Goal: Task Accomplishment & Management: Complete application form

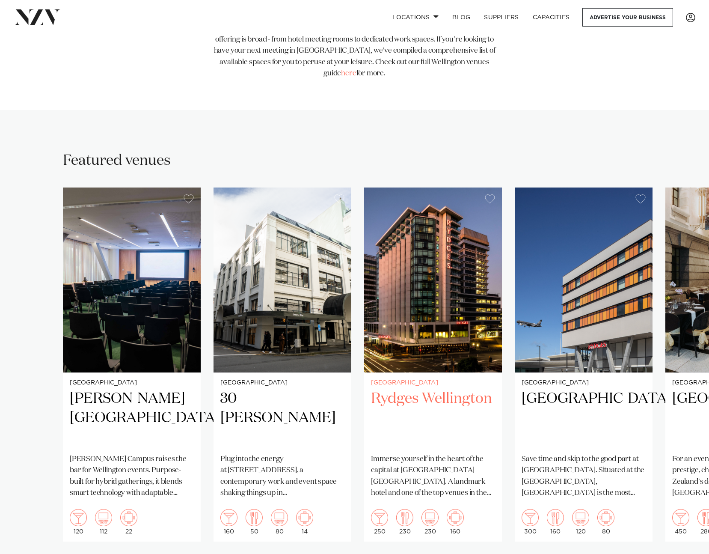
scroll to position [458, 0]
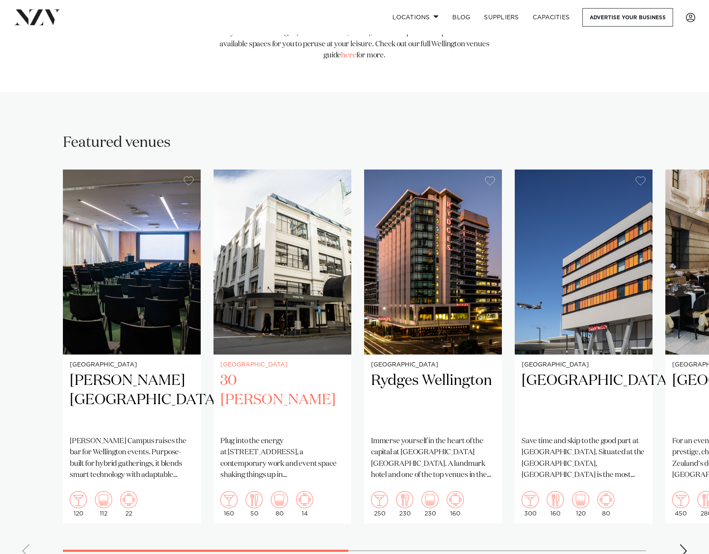
click at [294, 371] on h2 "30 [PERSON_NAME]" at bounding box center [282, 400] width 124 height 58
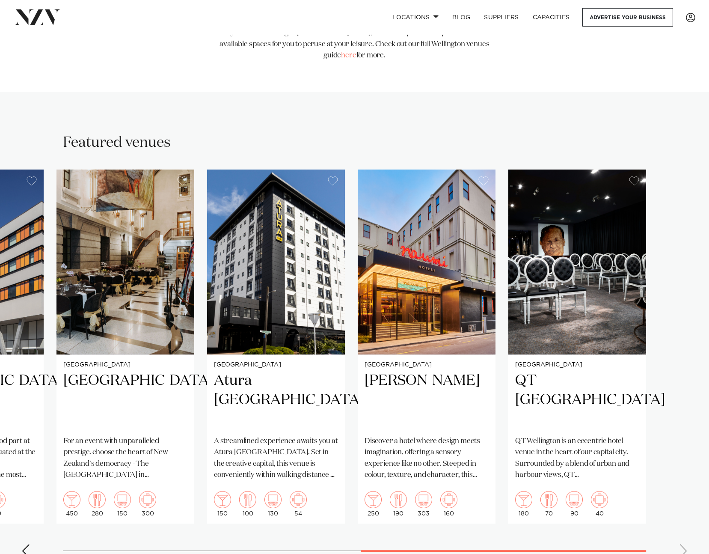
click at [601, 524] on swiper-container "Wellington Bowen Campus Bowen Campus raises the bar for Wellington events. Purp…" at bounding box center [354, 366] width 709 height 395
click at [573, 376] on h2 "QT Wellington" at bounding box center [577, 400] width 124 height 58
click at [434, 371] on h2 "Naumi Wellington" at bounding box center [427, 400] width 124 height 58
click at [235, 371] on h2 "Atura Wellington" at bounding box center [276, 400] width 124 height 58
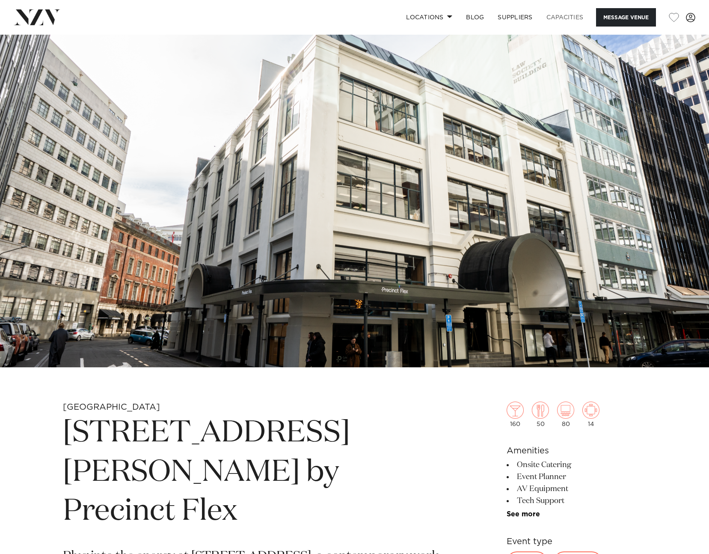
click at [560, 15] on link "Capacities" at bounding box center [565, 17] width 51 height 18
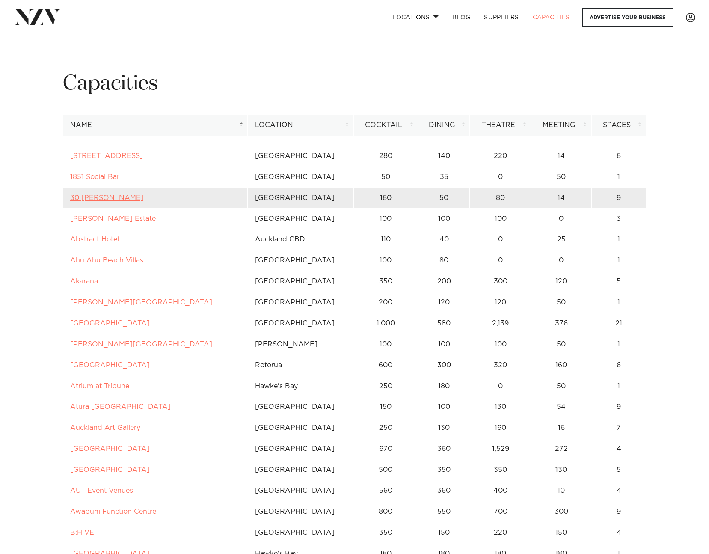
click at [116, 199] on link "30 [PERSON_NAME]" at bounding box center [107, 197] width 74 height 7
click at [105, 195] on link "30 [PERSON_NAME]" at bounding box center [107, 197] width 74 height 7
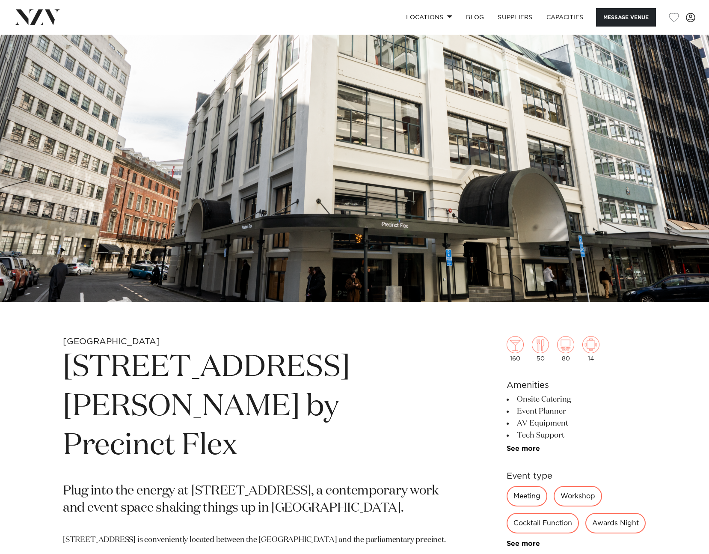
scroll to position [83, 0]
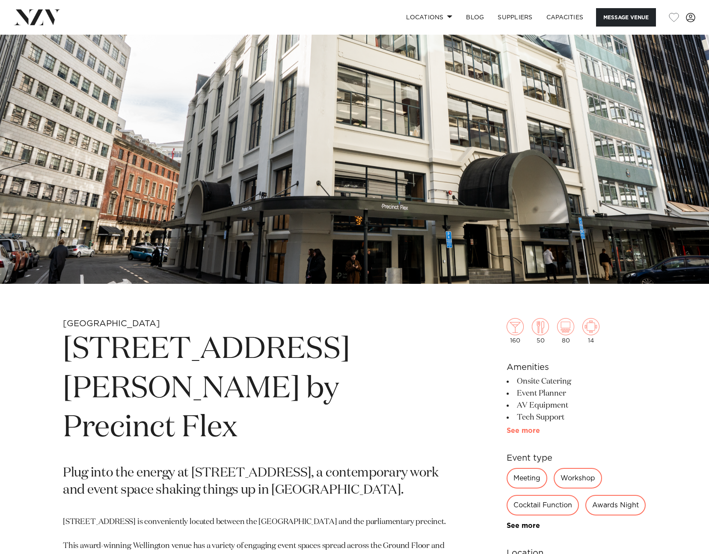
click at [521, 431] on link "See more" at bounding box center [540, 430] width 67 height 7
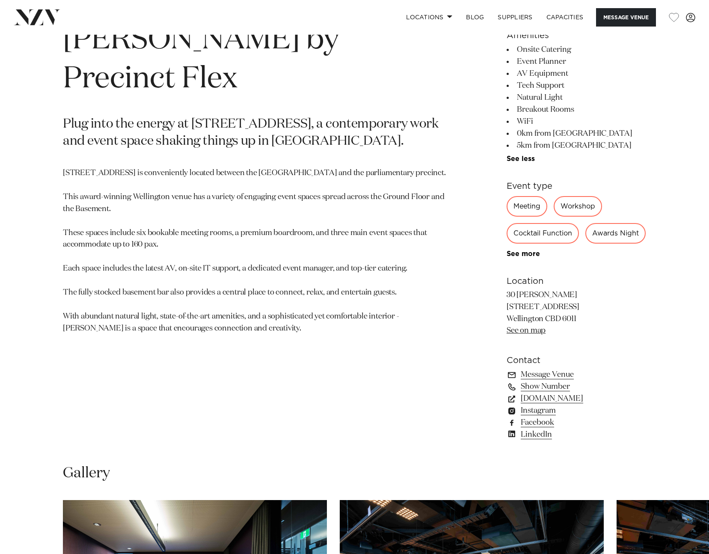
scroll to position [418, 0]
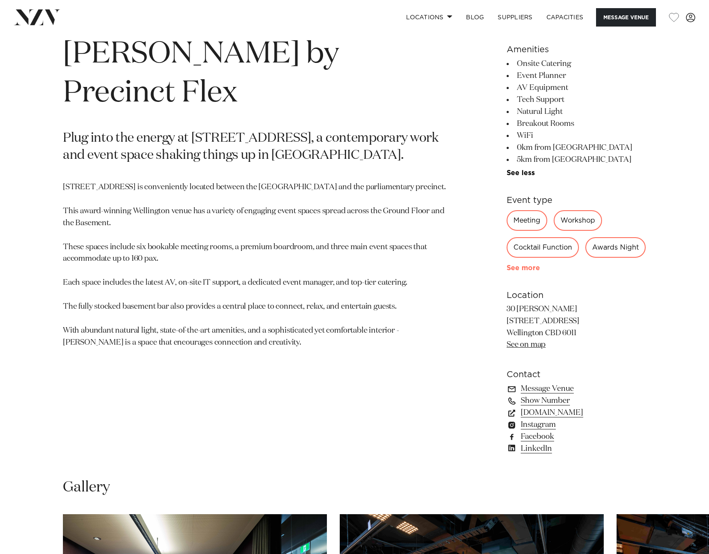
click at [527, 271] on link "See more" at bounding box center [540, 267] width 67 height 7
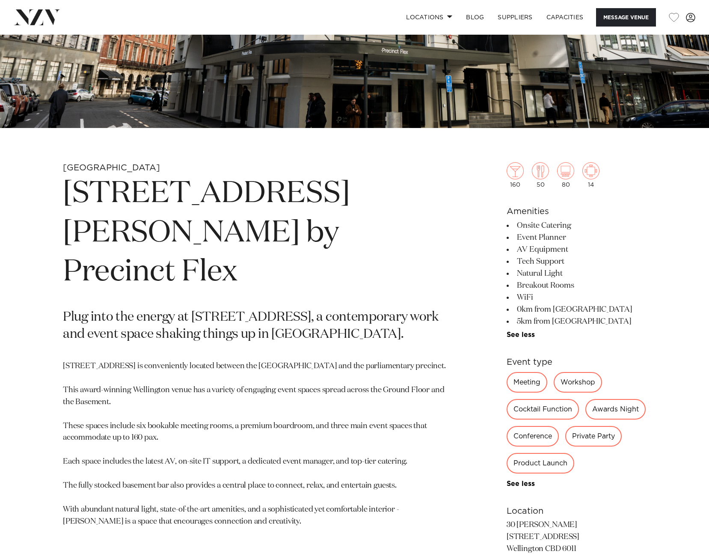
scroll to position [239, 0]
click at [592, 172] on img at bounding box center [590, 171] width 17 height 17
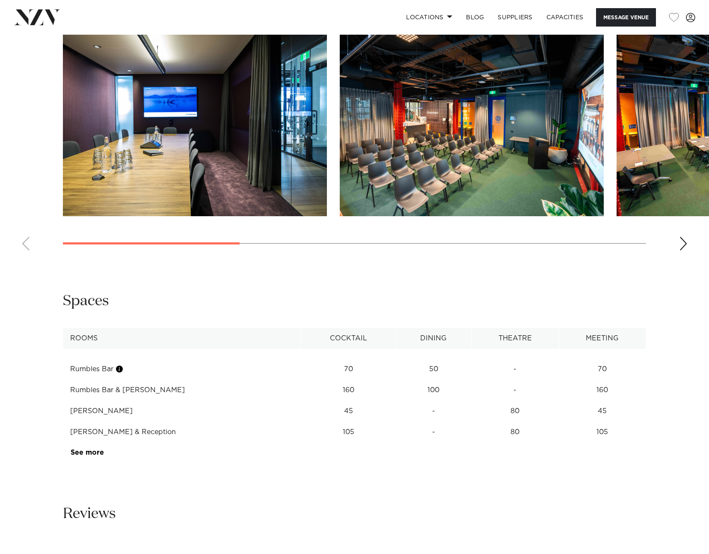
scroll to position [975, 0]
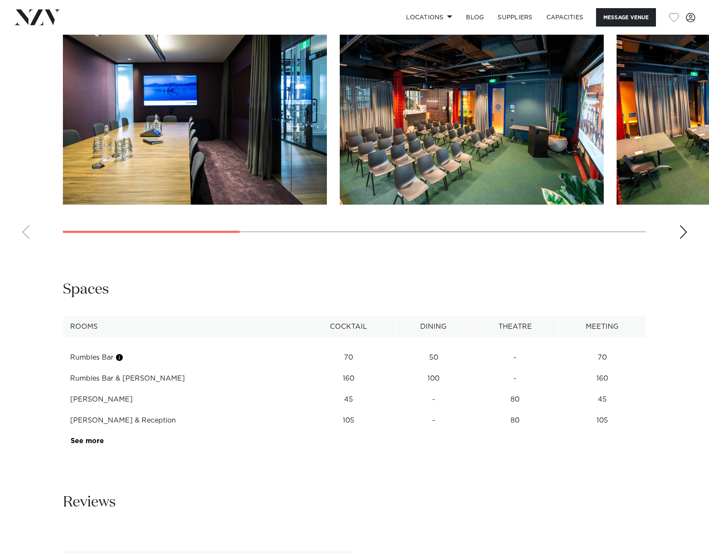
click at [93, 444] on link "See more" at bounding box center [104, 440] width 67 height 7
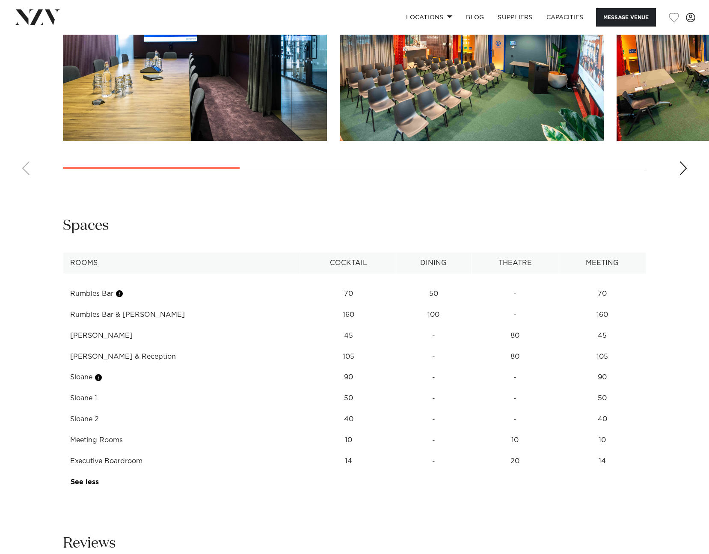
scroll to position [1045, 0]
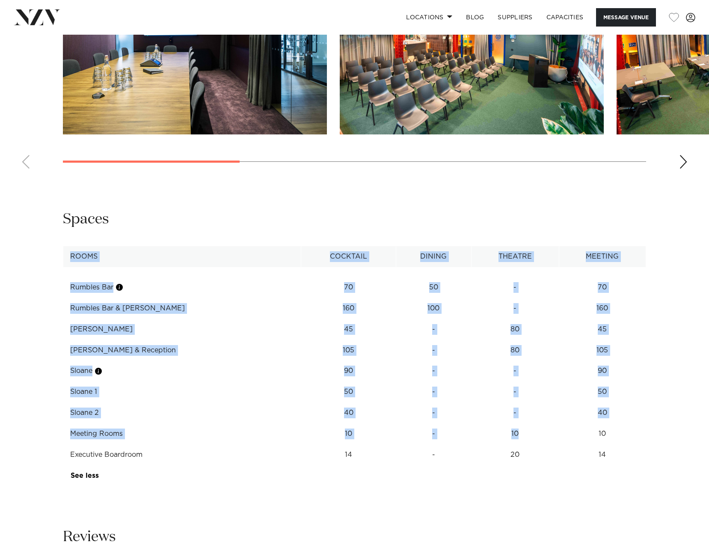
drag, startPoint x: 504, startPoint y: 438, endPoint x: 57, endPoint y: 430, distance: 447.2
click at [57, 430] on div "**********" at bounding box center [354, 348] width 695 height 276
click at [582, 298] on td "14" at bounding box center [602, 287] width 87 height 21
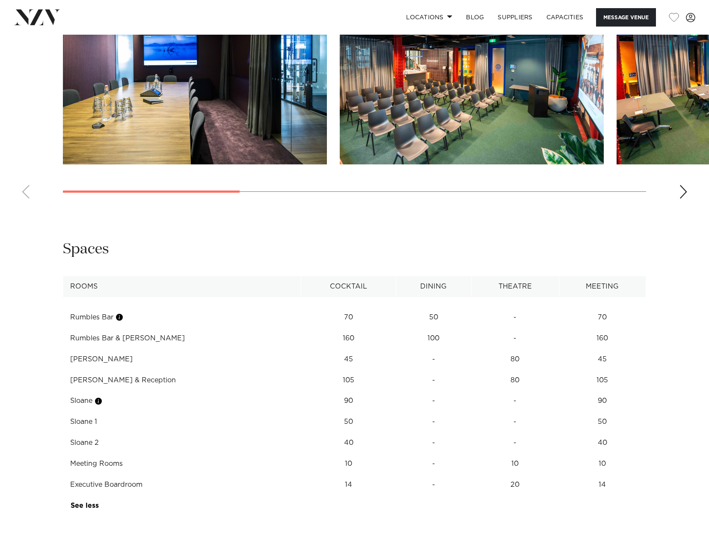
scroll to position [1014, 0]
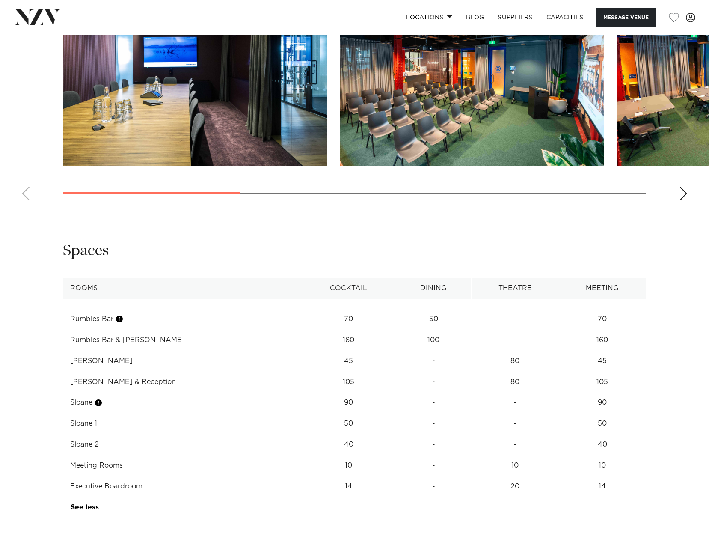
click at [687, 196] on div "Next slide" at bounding box center [683, 194] width 9 height 14
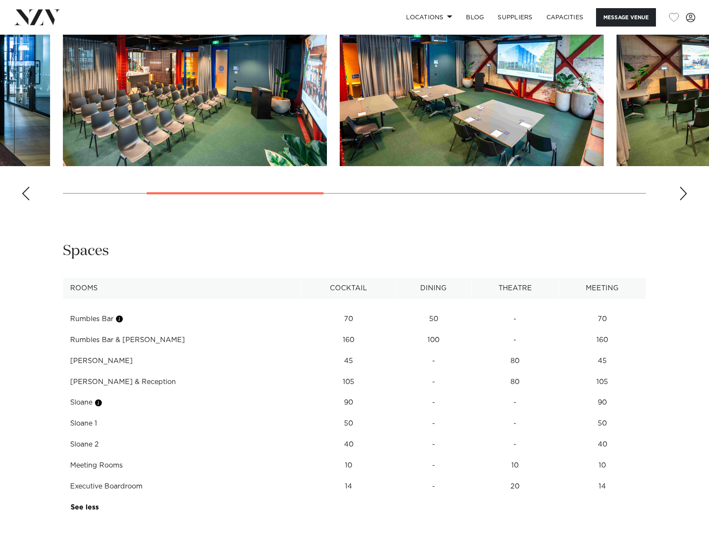
click at [682, 193] on div "Next slide" at bounding box center [683, 194] width 9 height 14
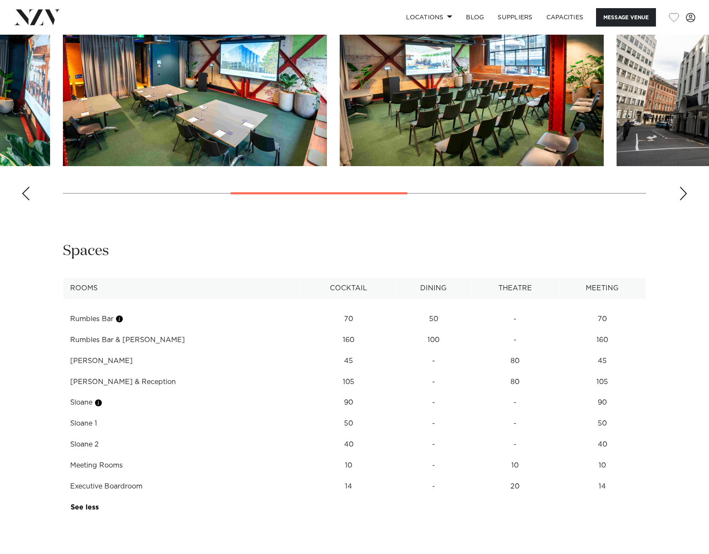
click at [682, 195] on div "Next slide" at bounding box center [683, 194] width 9 height 14
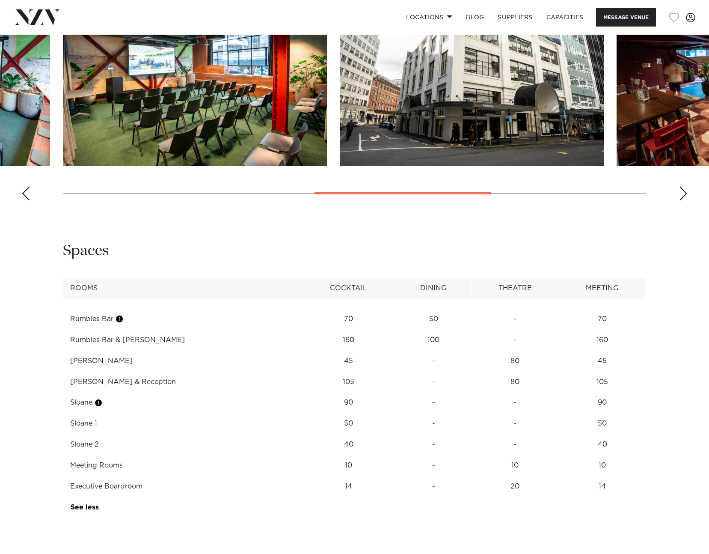
click at [683, 195] on div "Next slide" at bounding box center [683, 194] width 9 height 14
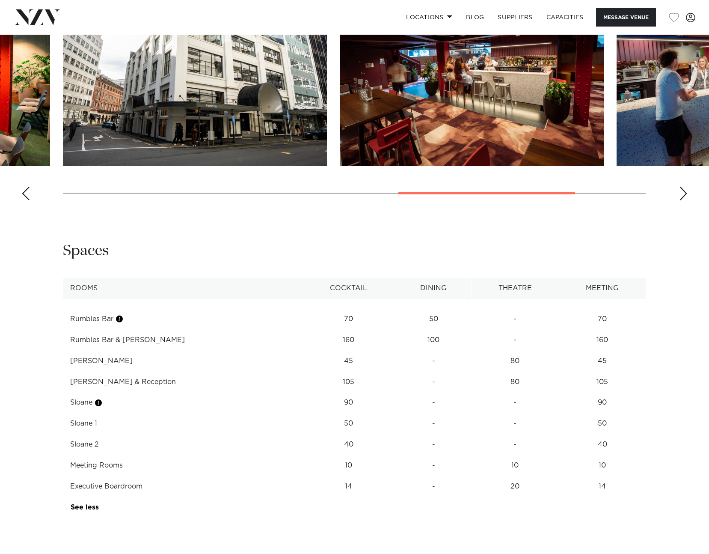
click at [683, 196] on div "Next slide" at bounding box center [683, 194] width 9 height 14
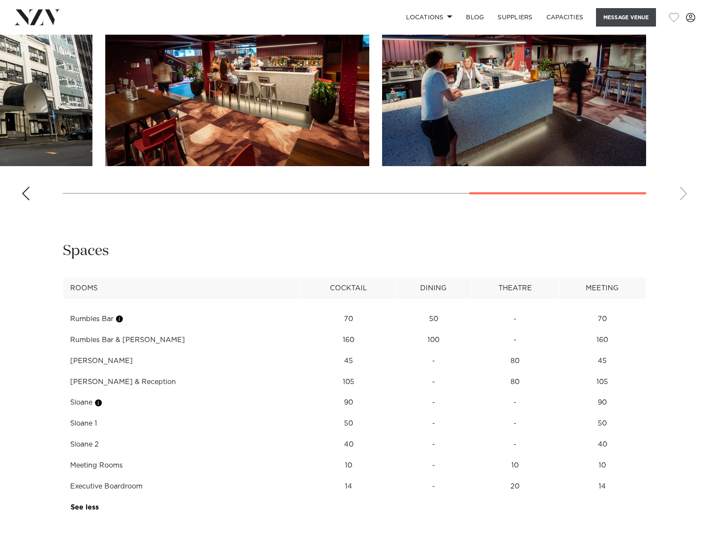
click at [629, 20] on button "Message Venue" at bounding box center [626, 17] width 60 height 18
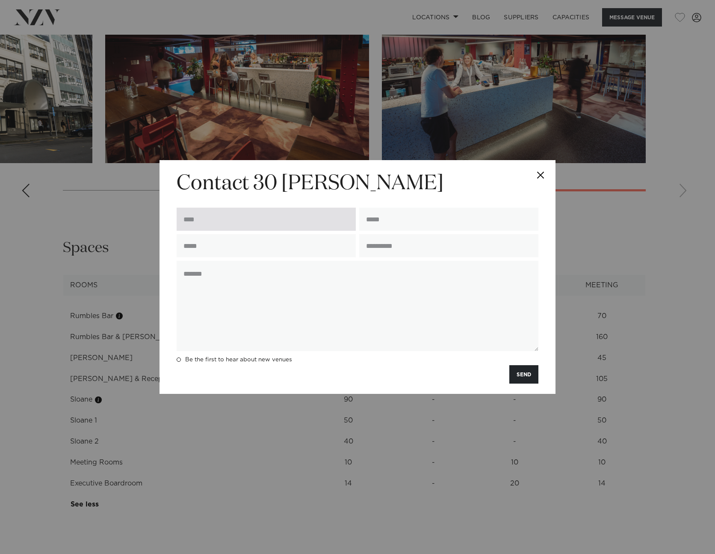
click at [227, 224] on input "text" at bounding box center [266, 219] width 179 height 23
type input "**********"
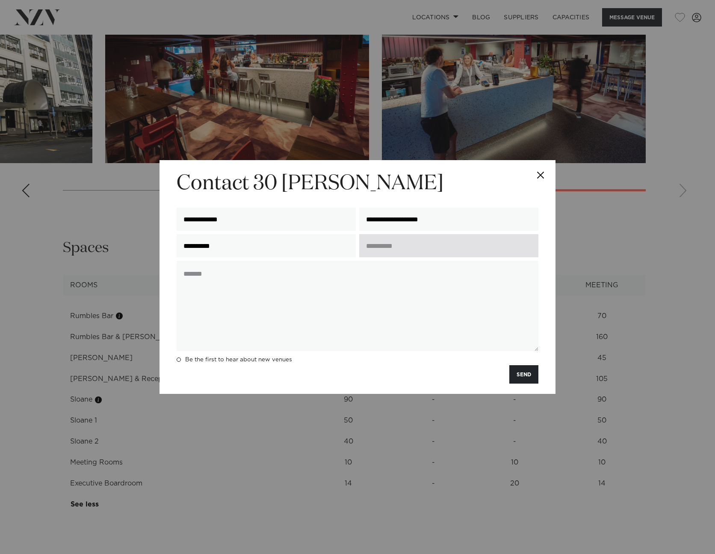
click at [406, 243] on input "text" at bounding box center [448, 245] width 179 height 23
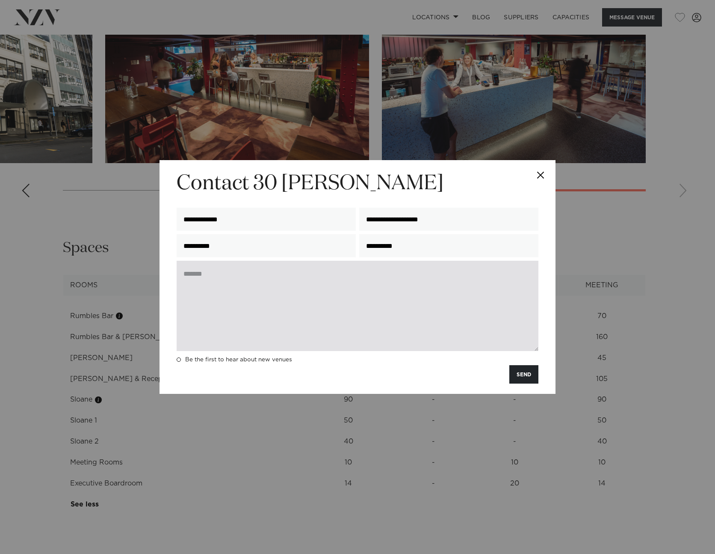
type input "**********"
click at [370, 274] on textarea at bounding box center [358, 306] width 362 height 90
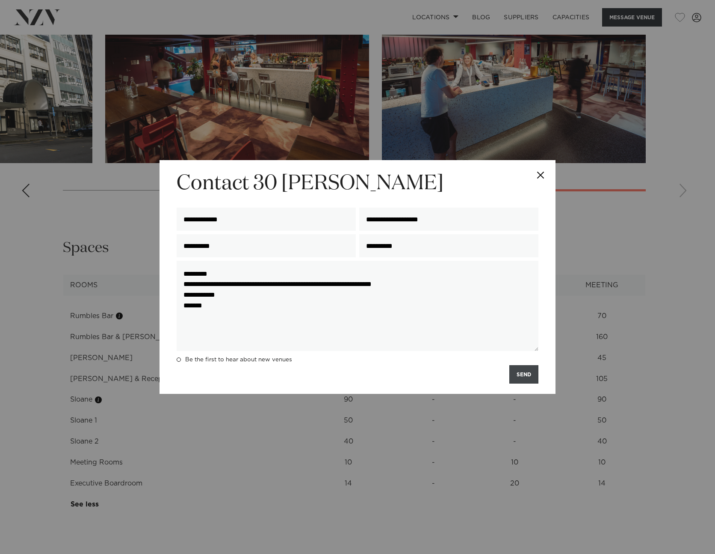
type textarea "**********"
click at [520, 377] on button "SEND" at bounding box center [524, 374] width 29 height 18
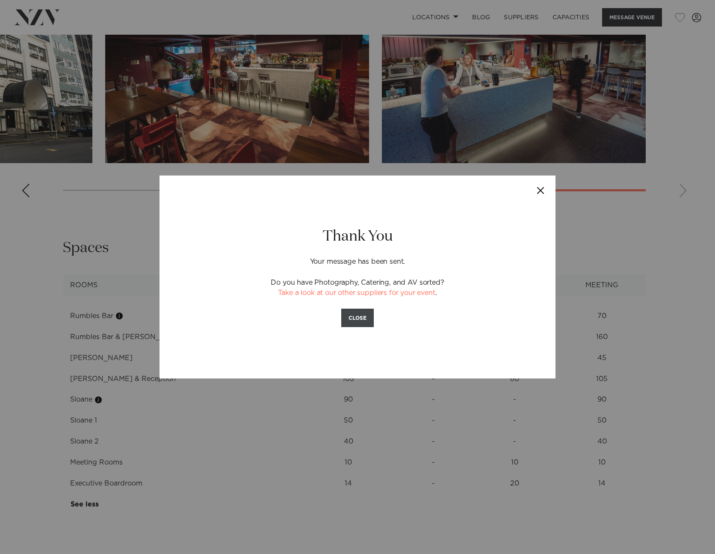
click at [354, 316] on button "CLOSE" at bounding box center [357, 317] width 33 height 18
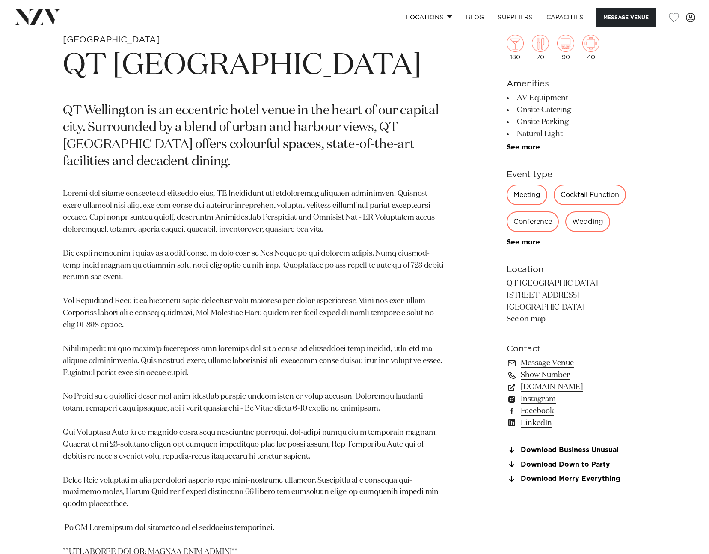
scroll to position [366, 0]
click at [549, 452] on link "Download Business Unusual" at bounding box center [576, 450] width 139 height 8
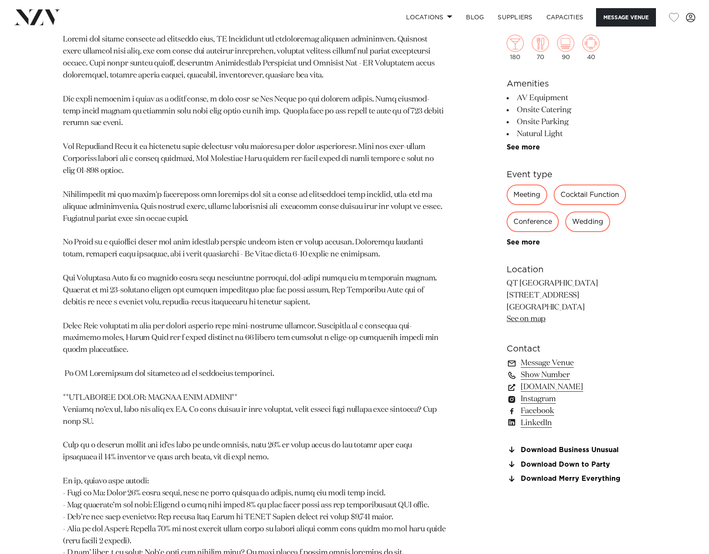
scroll to position [531, 0]
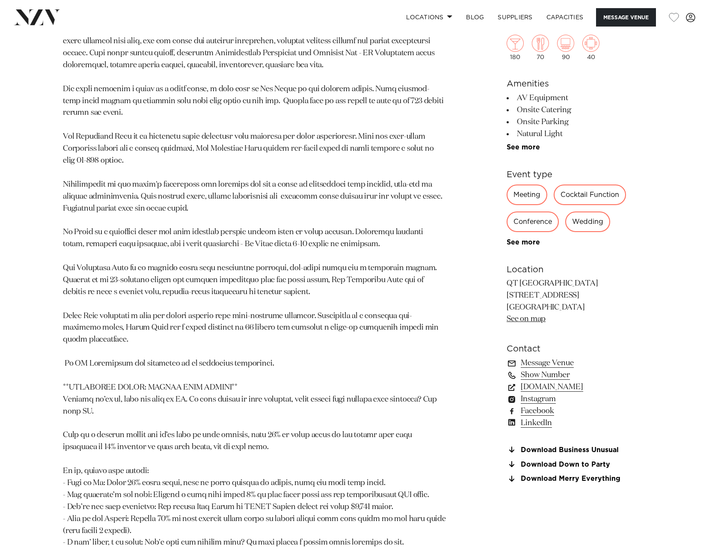
drag, startPoint x: 424, startPoint y: 369, endPoint x: 428, endPoint y: 361, distance: 9.2
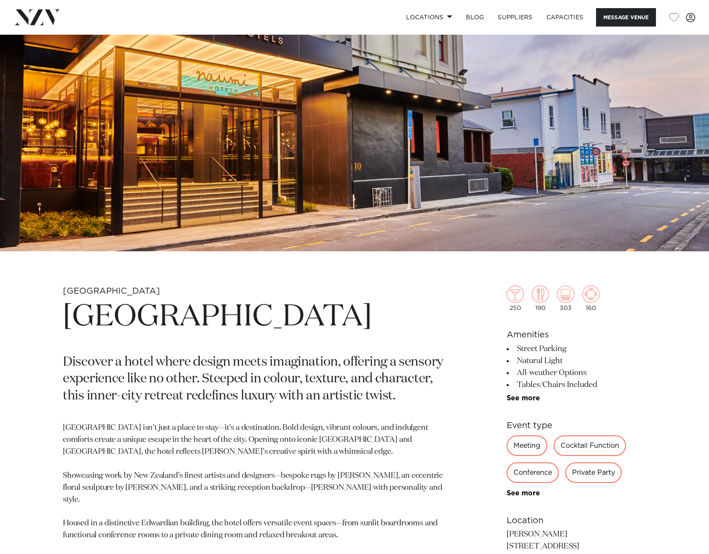
scroll to position [130, 0]
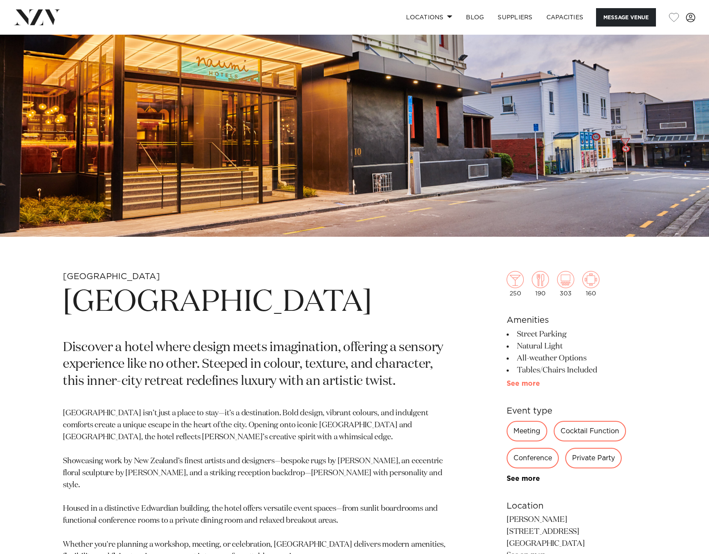
click at [532, 384] on link "See more" at bounding box center [540, 383] width 67 height 7
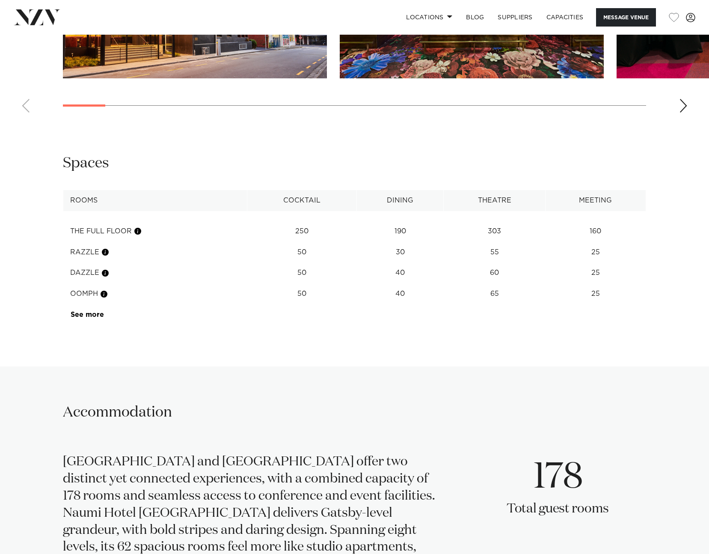
scroll to position [1288, 0]
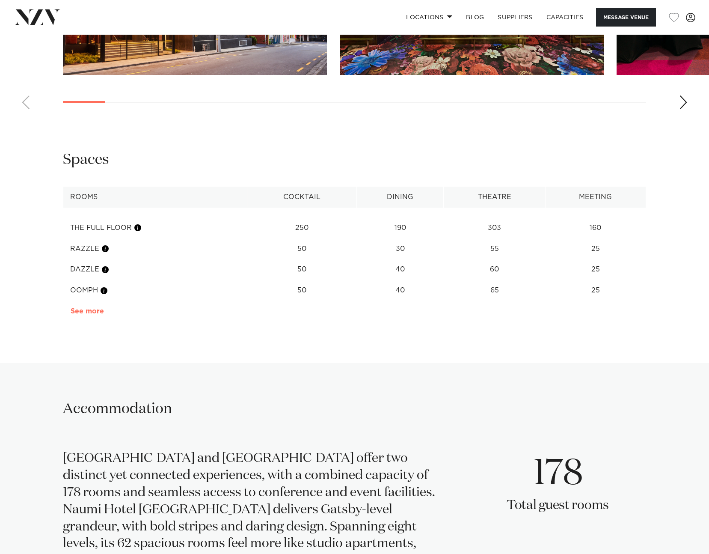
click at [85, 313] on link "See more" at bounding box center [104, 311] width 67 height 7
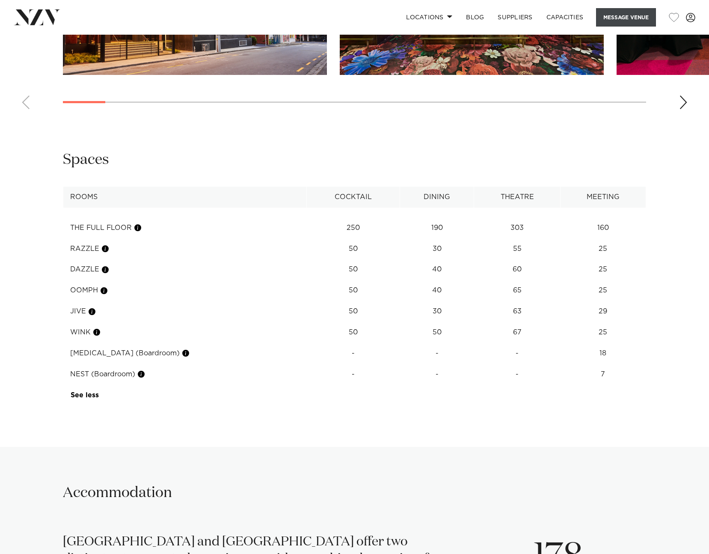
click at [643, 19] on button "Message Venue" at bounding box center [626, 17] width 60 height 18
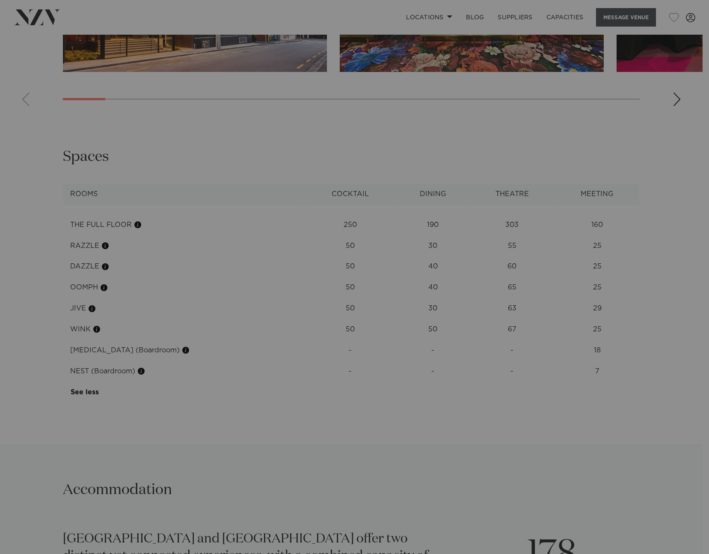
scroll to position [1291, 0]
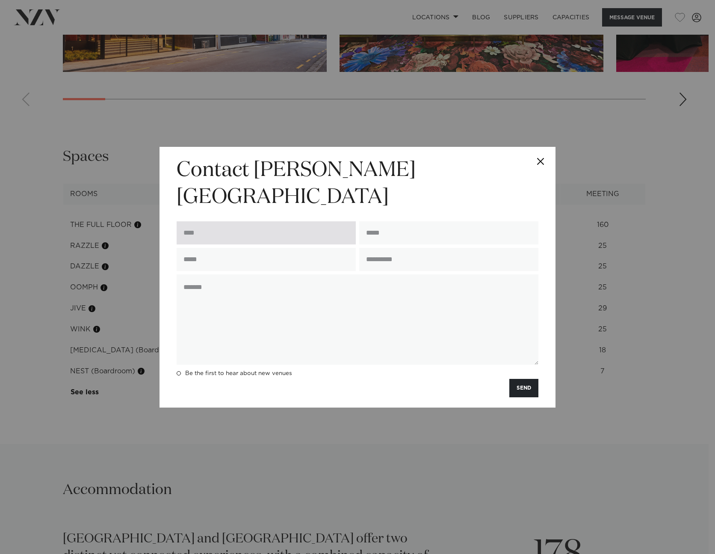
click at [253, 222] on input "text" at bounding box center [266, 232] width 179 height 23
type input "**********"
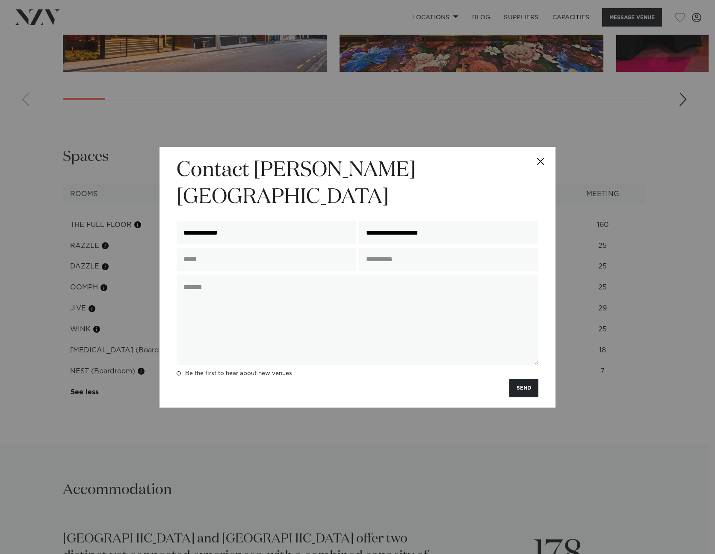
type input "**********"
click at [396, 252] on input "text" at bounding box center [448, 259] width 179 height 23
type input "**********"
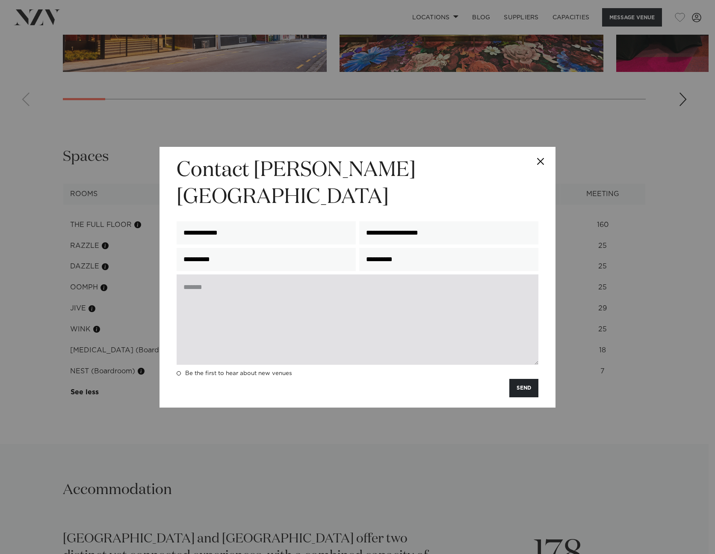
click at [365, 288] on textarea at bounding box center [358, 319] width 362 height 90
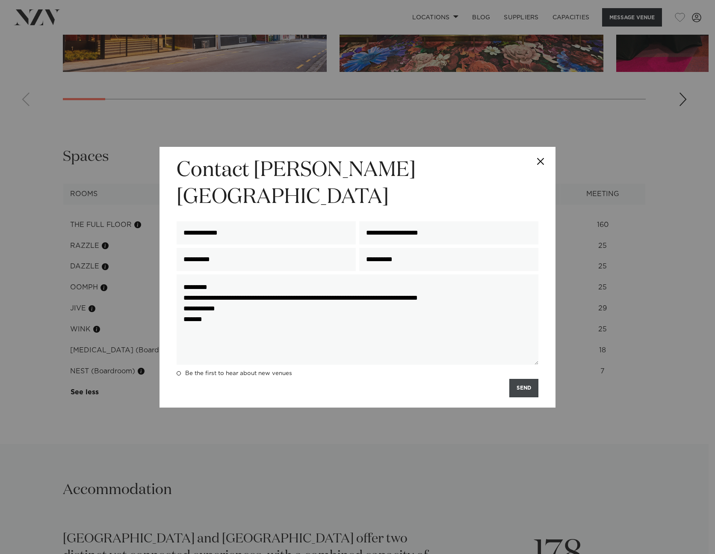
type textarea "**********"
click at [533, 379] on button "SEND" at bounding box center [524, 388] width 29 height 18
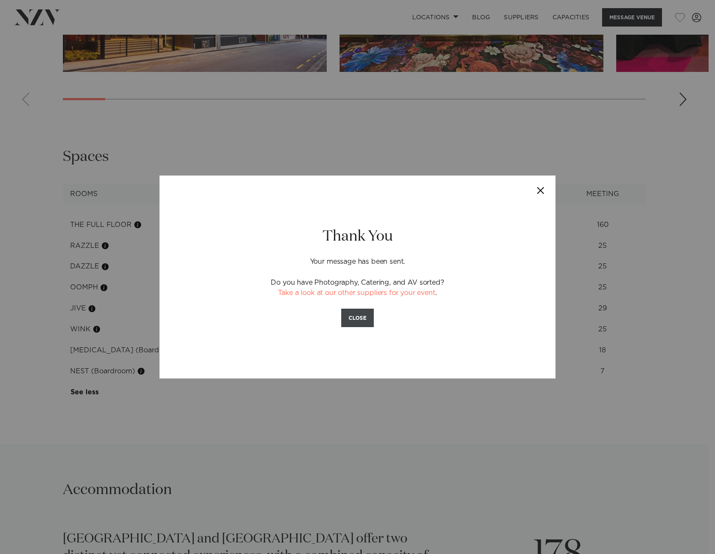
click at [354, 315] on button "CLOSE" at bounding box center [357, 317] width 33 height 18
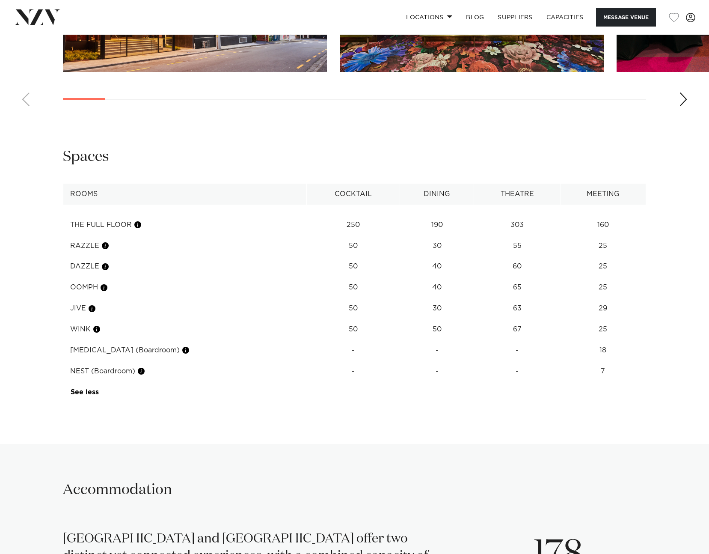
drag, startPoint x: 439, startPoint y: 296, endPoint x: 448, endPoint y: 294, distance: 8.5
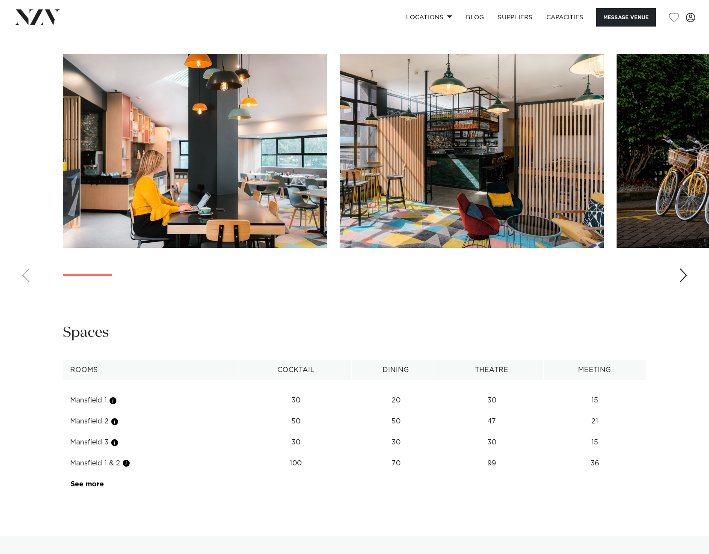
scroll to position [1266, 0]
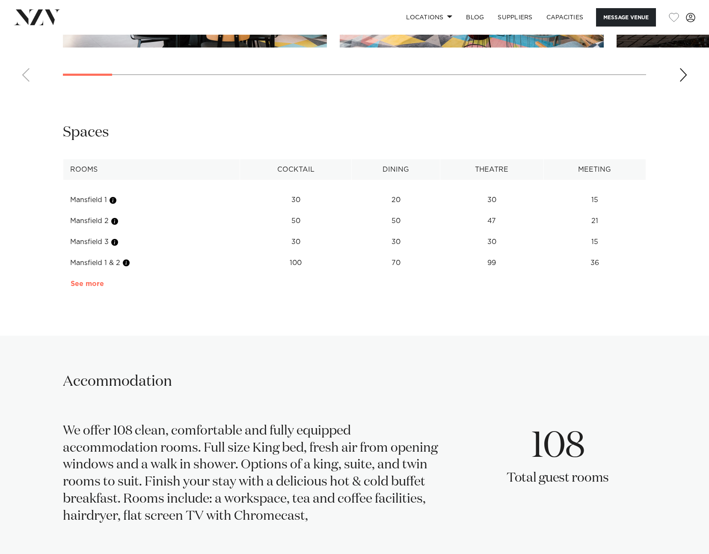
click at [81, 280] on link "See more" at bounding box center [104, 283] width 67 height 7
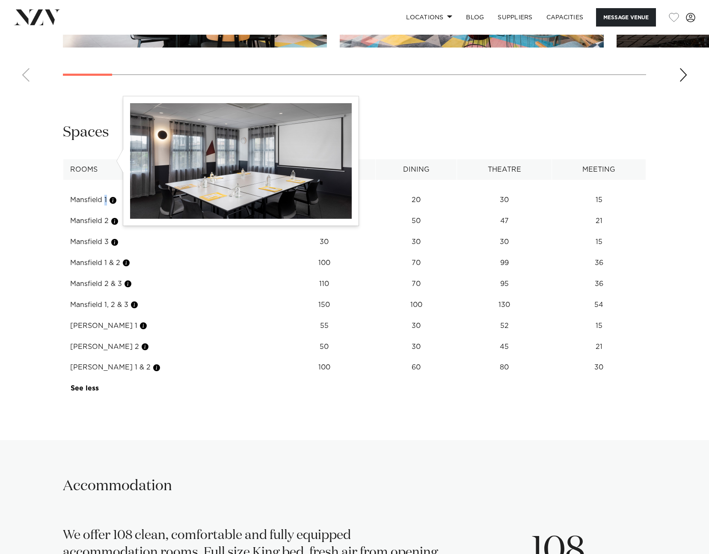
drag, startPoint x: 67, startPoint y: 160, endPoint x: 114, endPoint y: 162, distance: 47.1
click at [114, 190] on td "Mansfield 1" at bounding box center [168, 200] width 210 height 21
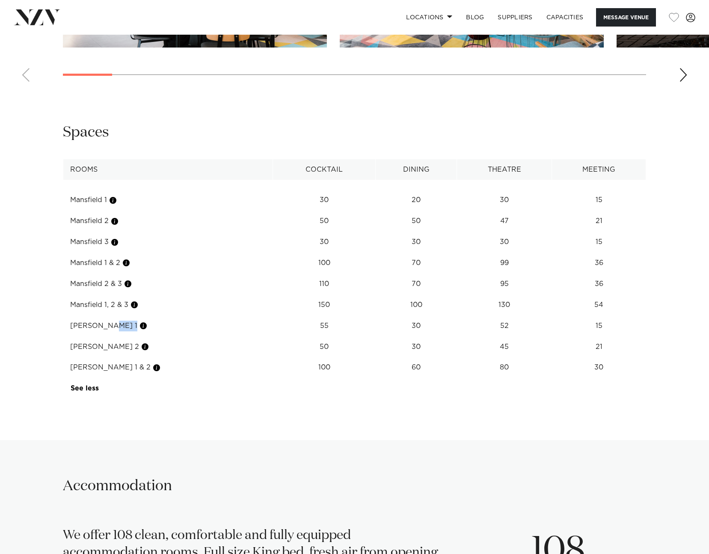
click at [109, 287] on body "Locations [GEOGRAPHIC_DATA] [GEOGRAPHIC_DATA] [GEOGRAPHIC_DATA] [GEOGRAPHIC_DAT…" at bounding box center [354, 282] width 709 height 3096
click at [213, 394] on div "[GEOGRAPHIC_DATA] Atura [GEOGRAPHIC_DATA] Message Venue Wellington Atura [GEOGR…" at bounding box center [354, 39] width 709 height 2541
click at [637, 23] on button "Message Venue" at bounding box center [626, 17] width 60 height 18
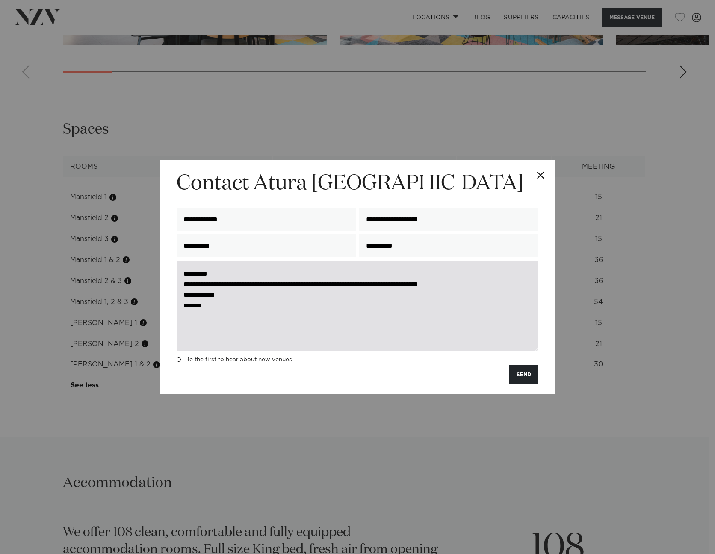
drag, startPoint x: 265, startPoint y: 283, endPoint x: 325, endPoint y: 284, distance: 59.9
click at [325, 284] on textarea "**********" at bounding box center [358, 306] width 362 height 90
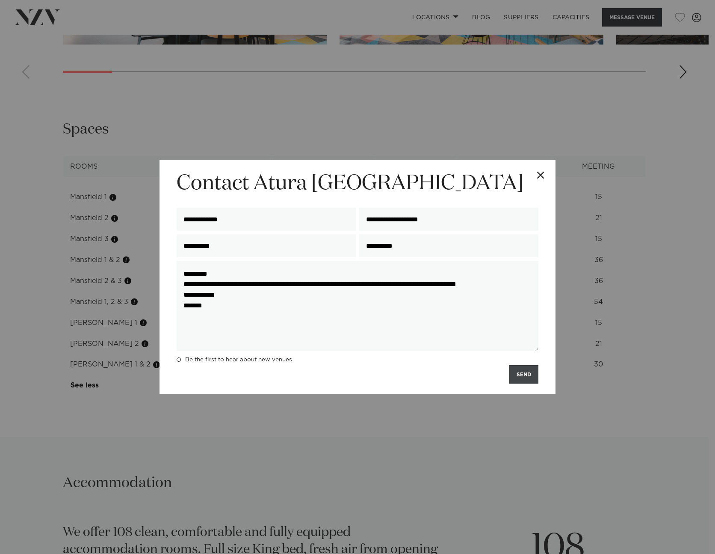
type textarea "**********"
click at [521, 372] on button "SEND" at bounding box center [524, 374] width 29 height 18
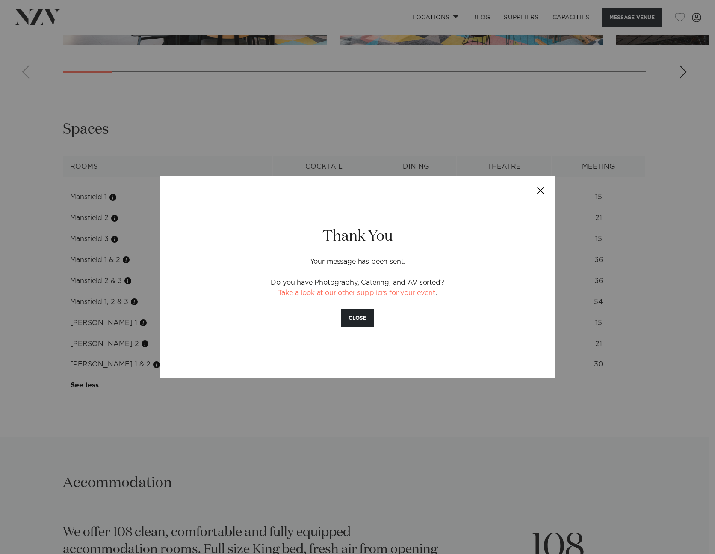
click at [544, 192] on button "Close" at bounding box center [541, 190] width 30 height 30
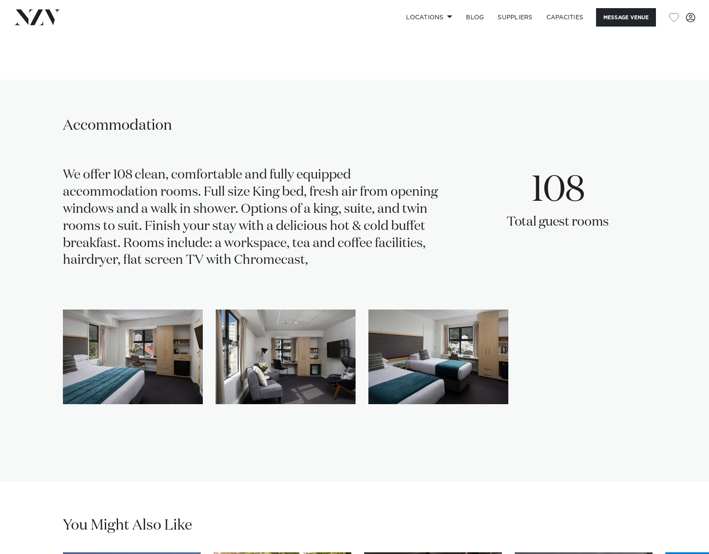
scroll to position [1598, 0]
